Goal: Task Accomplishment & Management: Use online tool/utility

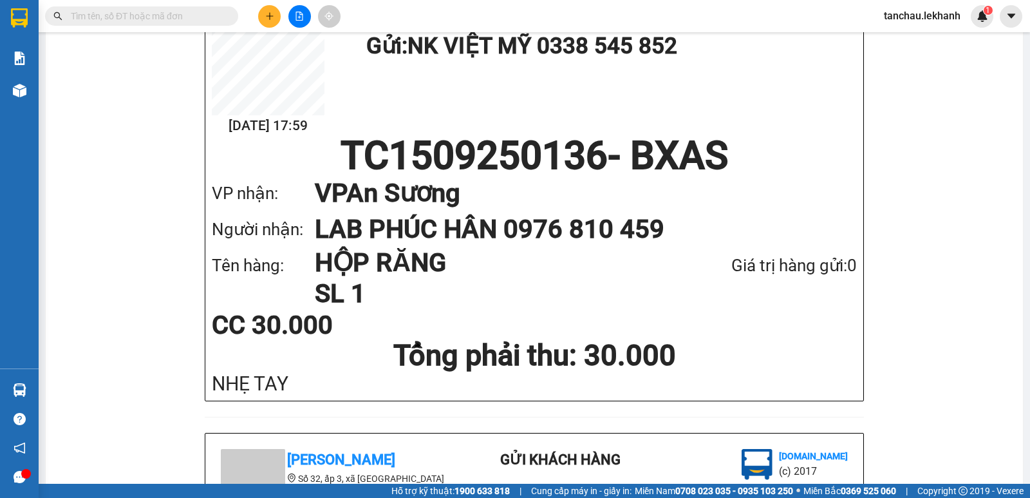
scroll to position [193, 0]
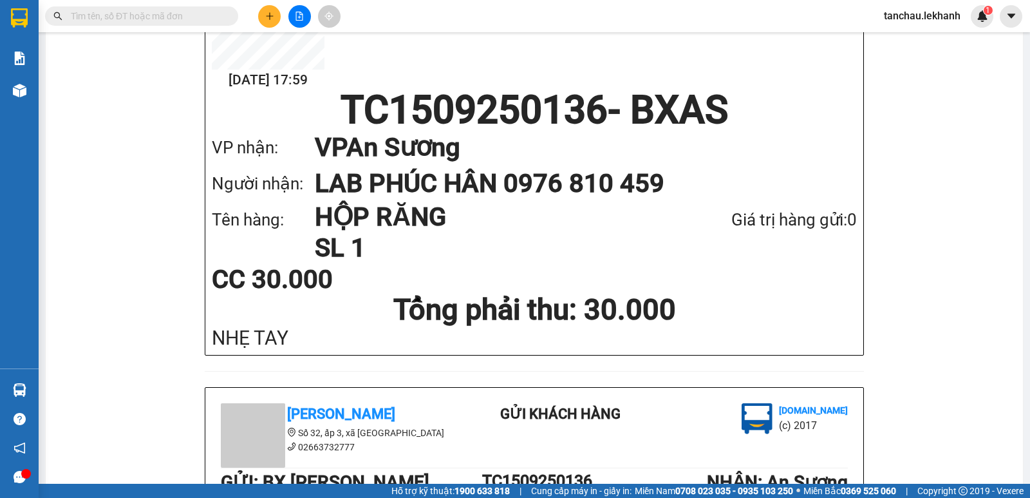
click at [224, 15] on span at bounding box center [141, 15] width 193 height 19
click at [213, 11] on span at bounding box center [141, 15] width 193 height 19
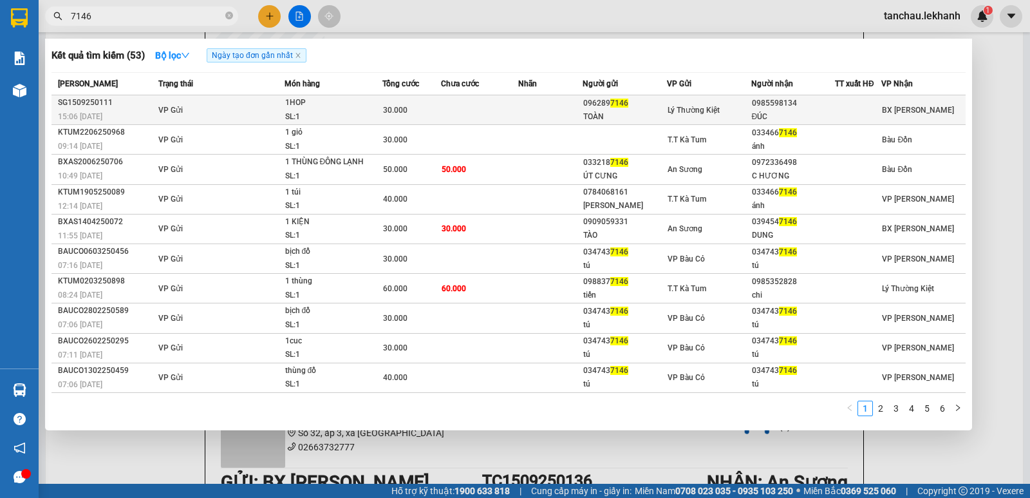
type input "7146"
click at [711, 102] on td "Lý Thường Kiệt" at bounding box center [709, 110] width 84 height 30
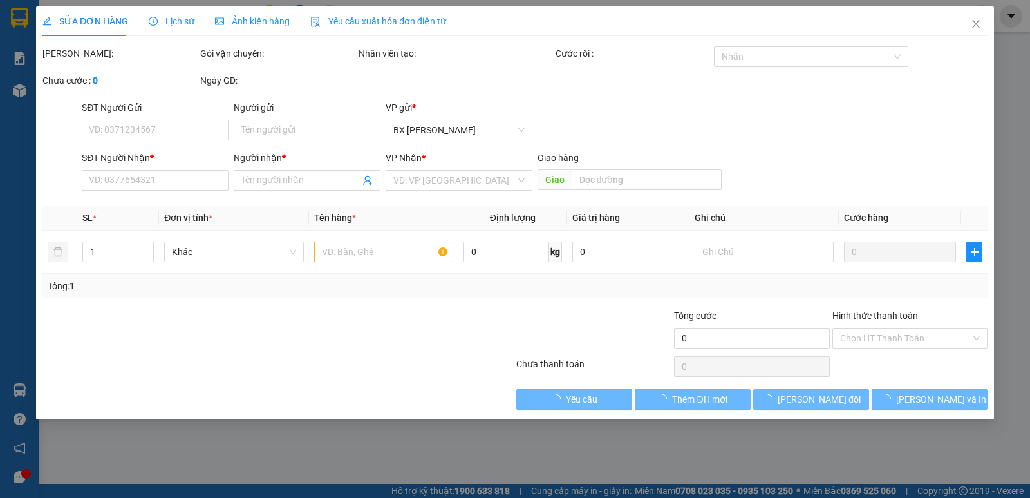
type input "0962897146"
type input "TOÀN"
type input "0985598134"
type input "ĐÚC"
type input "30.000"
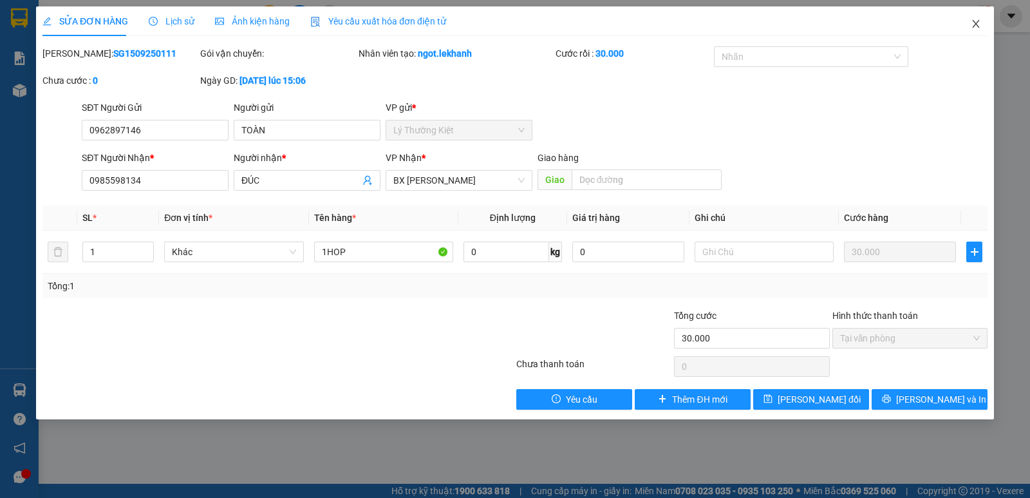
click at [982, 23] on span "Close" at bounding box center [976, 24] width 36 height 36
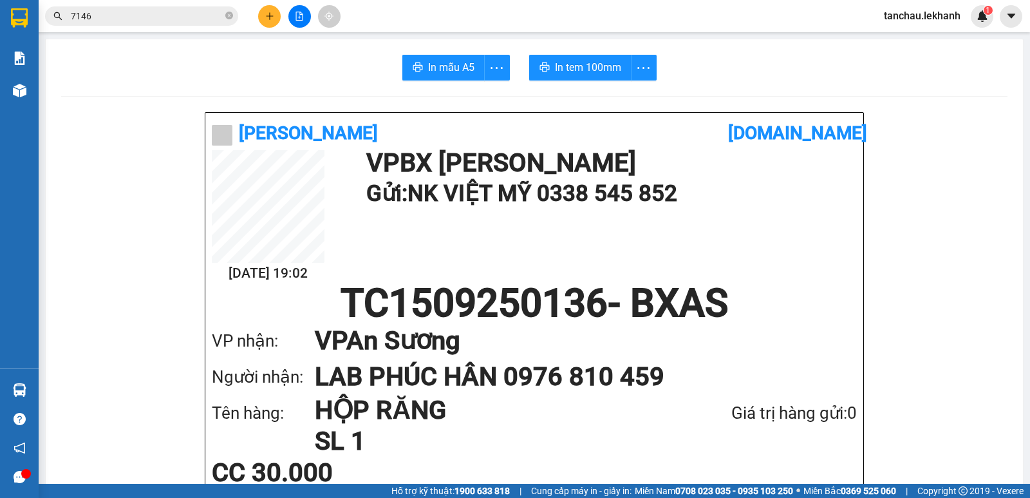
click at [169, 20] on input "7146" at bounding box center [147, 16] width 152 height 14
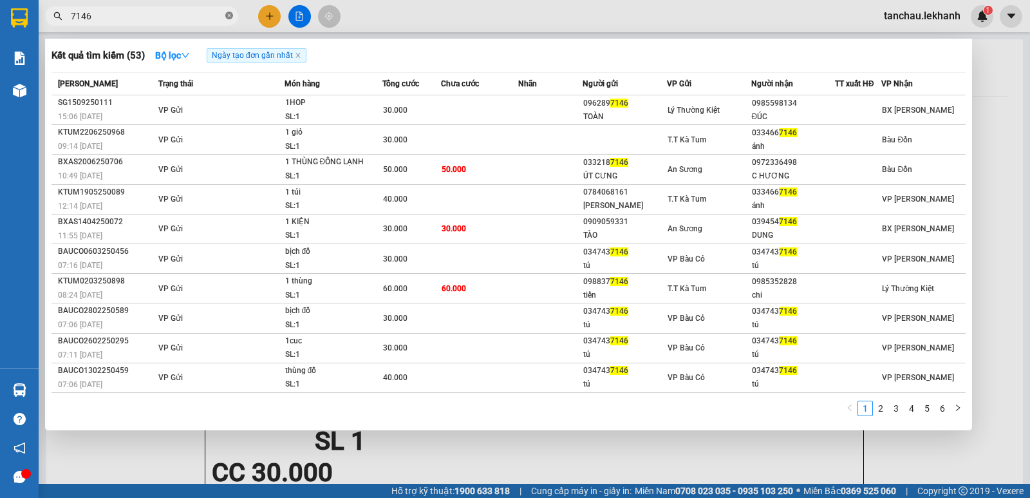
click at [227, 16] on icon "close-circle" at bounding box center [229, 16] width 8 height 8
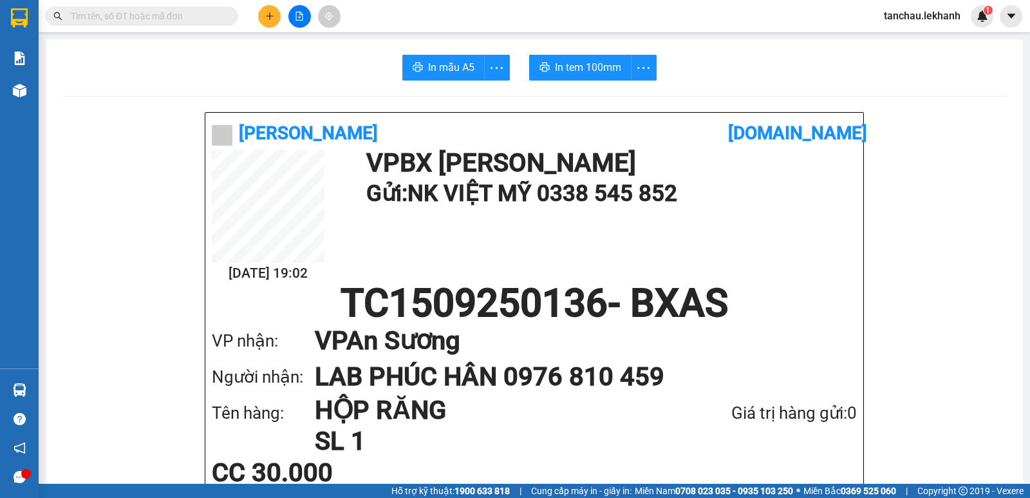
click at [220, 16] on input "text" at bounding box center [147, 16] width 152 height 14
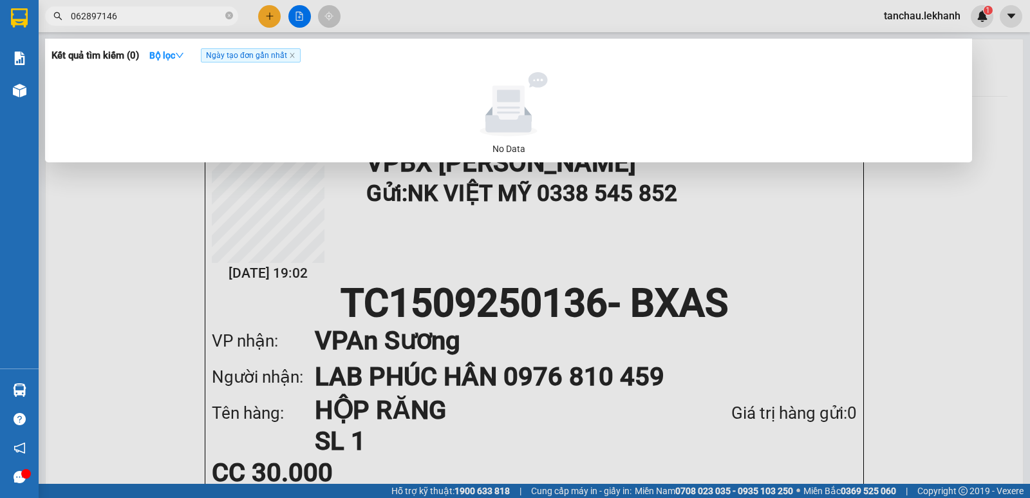
click at [75, 18] on input "062897146" at bounding box center [147, 16] width 152 height 14
type input "0962897146"
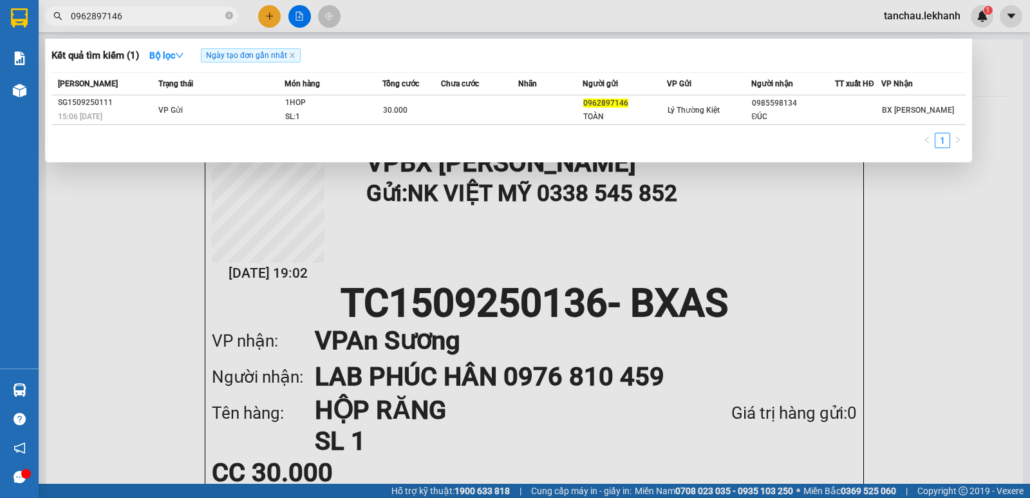
drag, startPoint x: 147, startPoint y: 15, endPoint x: 45, endPoint y: 23, distance: 102.1
click at [45, 23] on div "0962897146" at bounding box center [125, 15] width 251 height 19
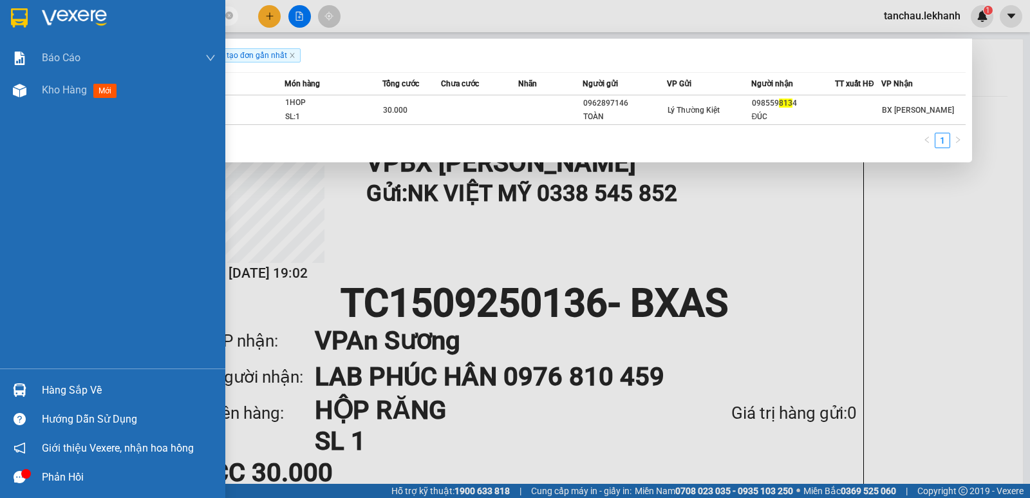
type input "8134"
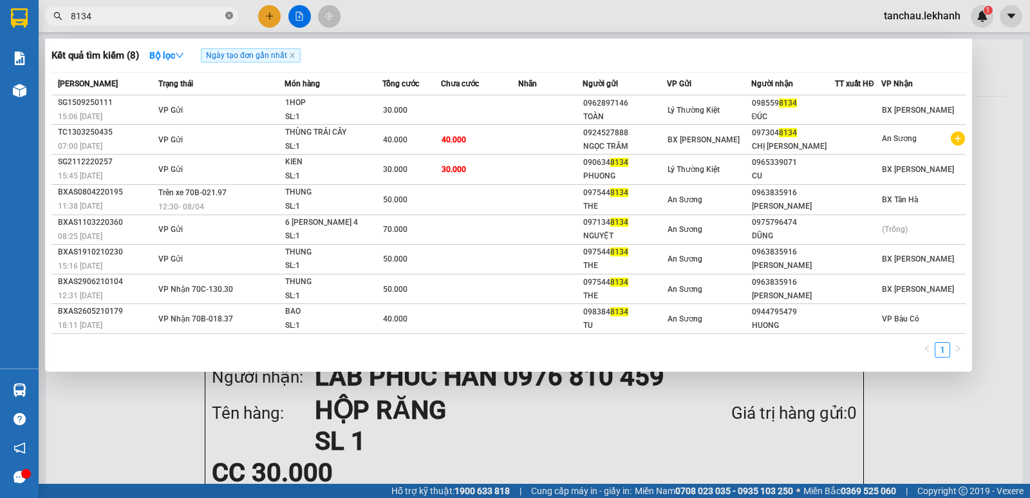
click at [232, 12] on icon "close-circle" at bounding box center [229, 16] width 8 height 8
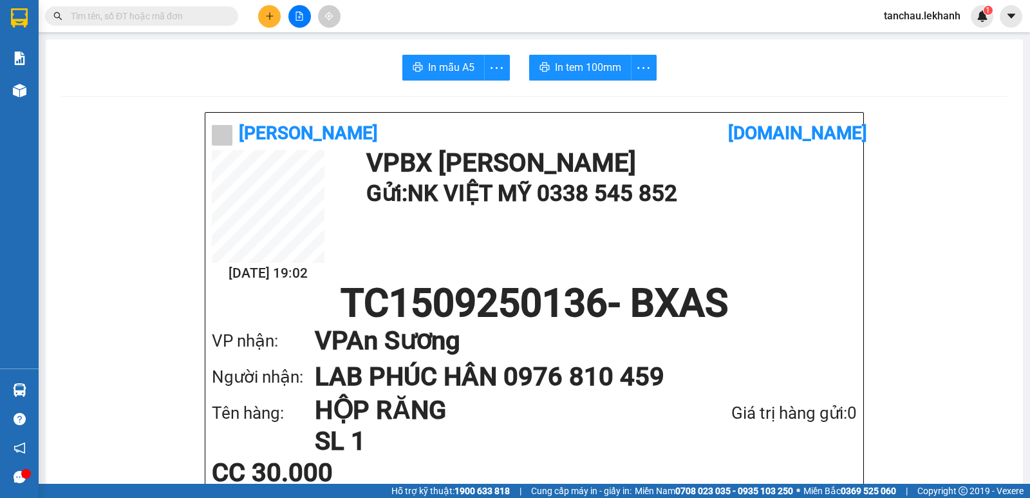
click at [220, 15] on input "text" at bounding box center [147, 16] width 152 height 14
drag, startPoint x: 220, startPoint y: 15, endPoint x: 200, endPoint y: -21, distance: 40.3
click at [200, 0] on html "Kết quả [PERSON_NAME] ( 8 ) Bộ lọc Ngày tạo [PERSON_NAME] nhất Mã ĐH Trạng thái…" at bounding box center [515, 249] width 1030 height 498
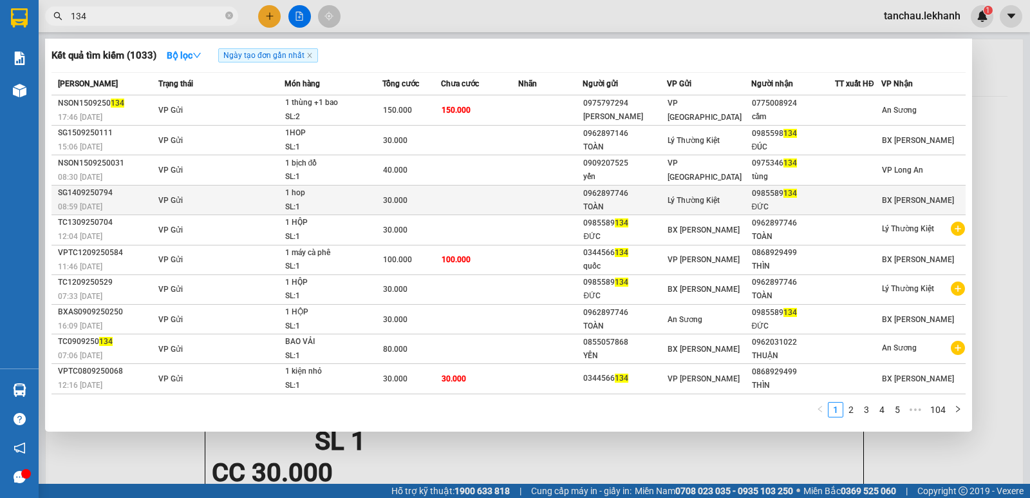
type input "134"
click at [804, 193] on div "0985589 134" at bounding box center [793, 194] width 83 height 14
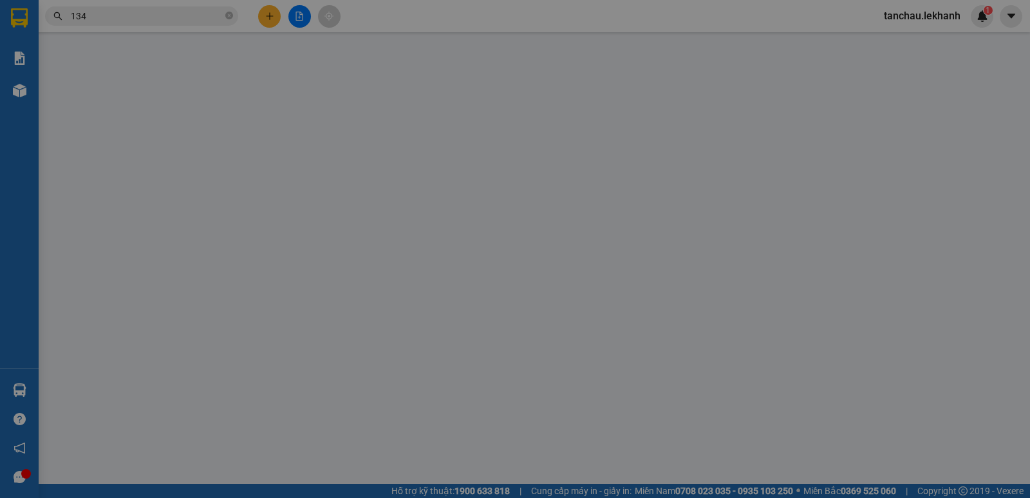
type input "0962897746"
type input "TOÀN"
type input "0985589134"
type input "ĐỨC"
type input "30.000"
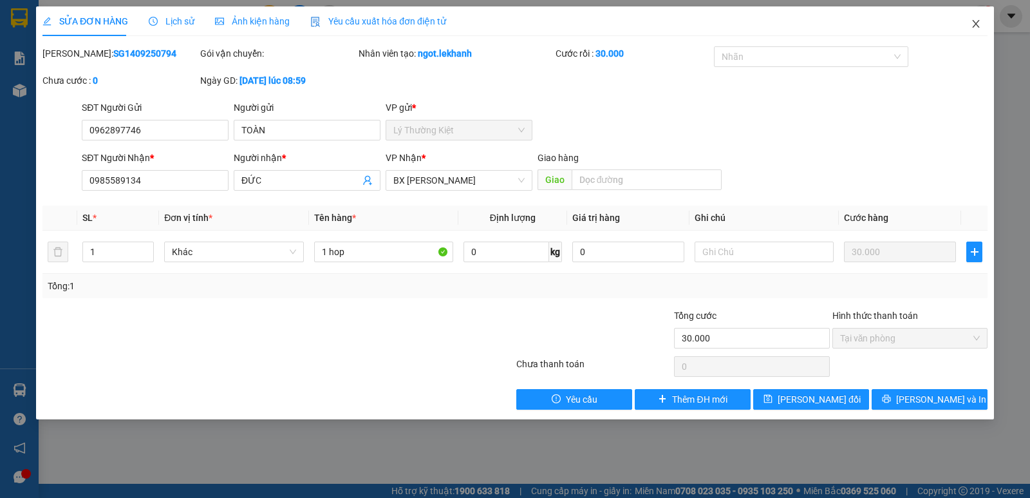
click at [977, 31] on span "Close" at bounding box center [976, 24] width 36 height 36
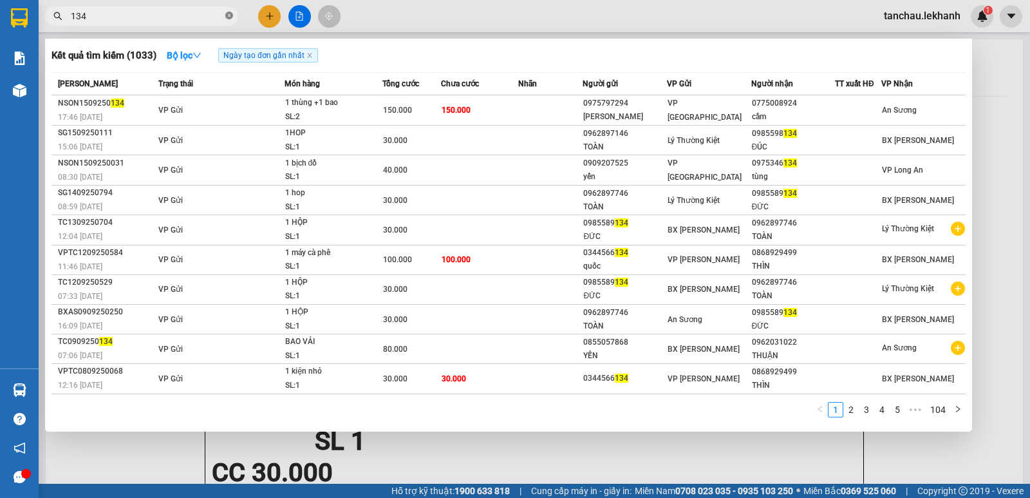
click at [228, 16] on icon "close-circle" at bounding box center [229, 16] width 8 height 8
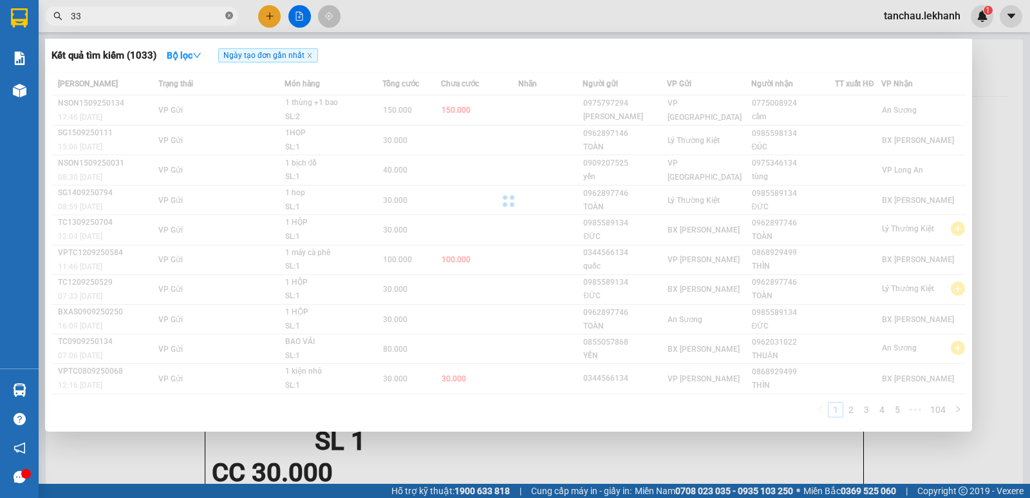
type input "3"
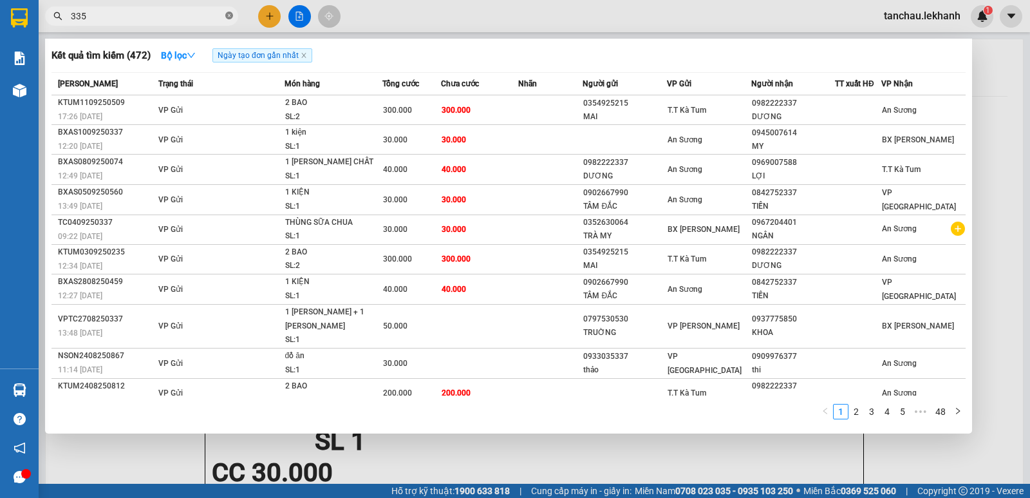
type input "3357"
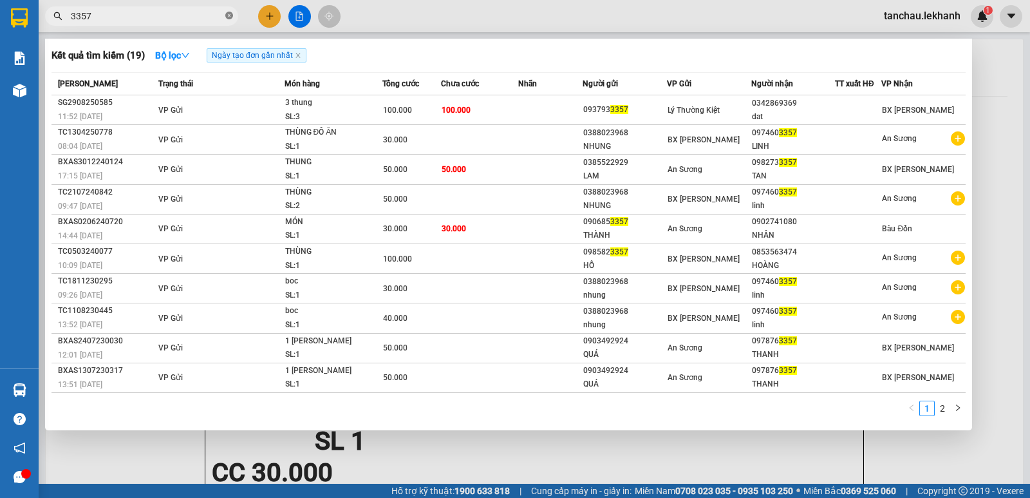
click at [231, 13] on icon "close-circle" at bounding box center [229, 16] width 8 height 8
